Goal: Transaction & Acquisition: Obtain resource

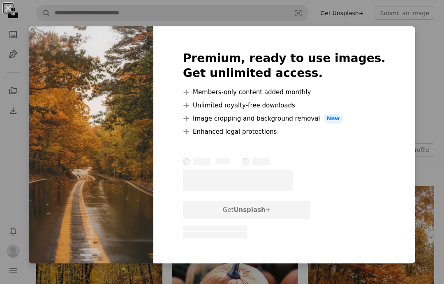
scroll to position [343, 0]
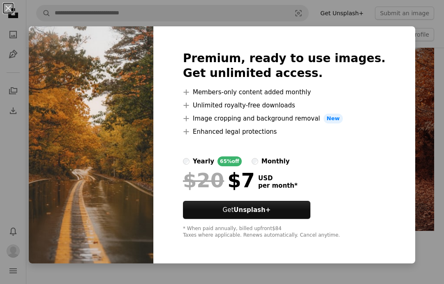
click at [429, 232] on div "An X shape Premium, ready to use images. Get unlimited access. A plus sign Memb…" at bounding box center [222, 142] width 444 height 284
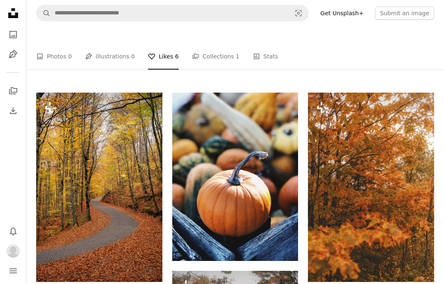
scroll to position [93, 0]
